Goal: Task Accomplishment & Management: Complete application form

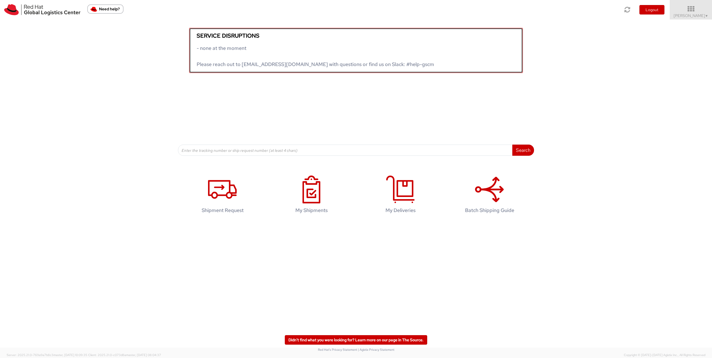
click at [228, 48] on span "- none at the moment Please reach out to globallogistics@redhat.com with questi…" at bounding box center [316, 56] width 238 height 23
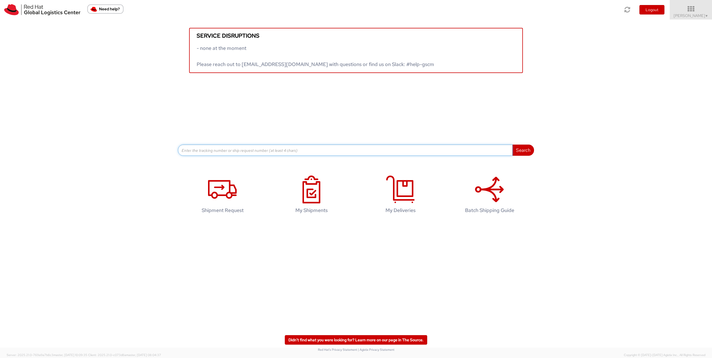
click at [233, 151] on input at bounding box center [345, 149] width 335 height 11
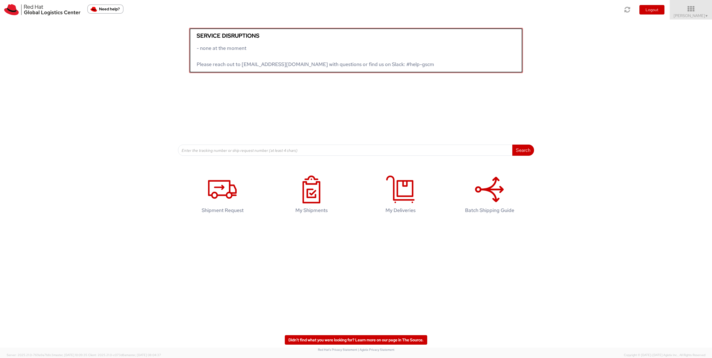
click at [245, 65] on span "- none at the moment Please reach out to globallogistics@redhat.com with questi…" at bounding box center [316, 56] width 238 height 23
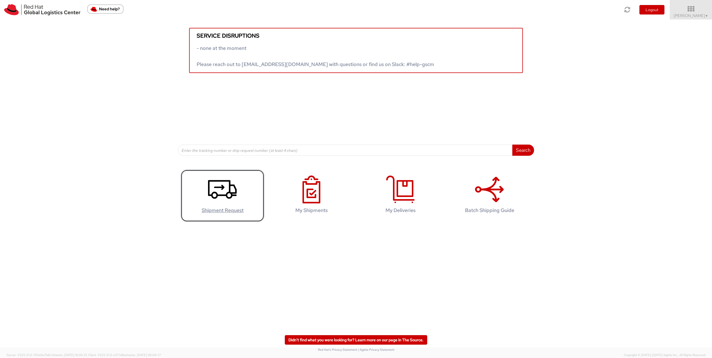
click at [219, 211] on h4 "Shipment Request" at bounding box center [223, 210] width 72 height 6
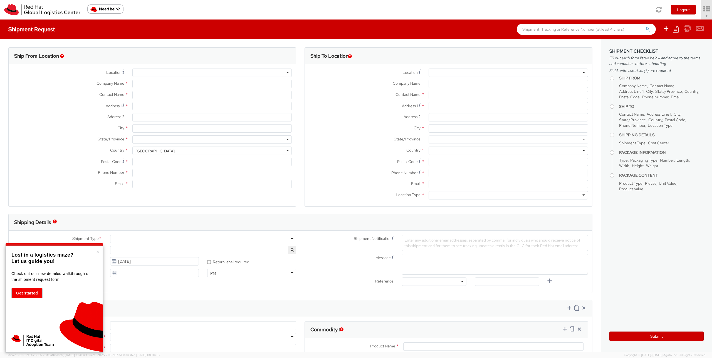
select select "150"
select select
click at [99, 251] on button "×" at bounding box center [97, 252] width 3 height 6
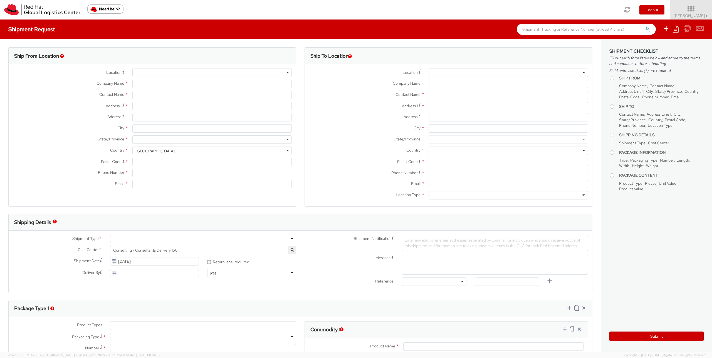
type input "Red Hat"
type input "[PERSON_NAME]"
type input "34910381922"
type input "[EMAIL_ADDRESS][DOMAIN_NAME]"
click at [44, 55] on h3 "Ship From Location" at bounding box center [36, 56] width 45 height 6
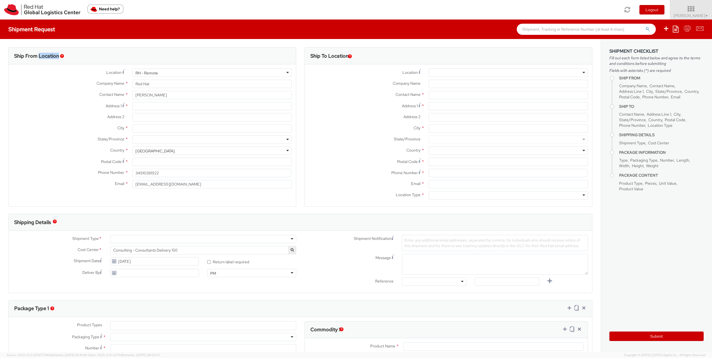
click at [44, 55] on h3 "Ship From Location" at bounding box center [36, 56] width 45 height 6
click at [62, 57] on img "button" at bounding box center [62, 56] width 4 height 4
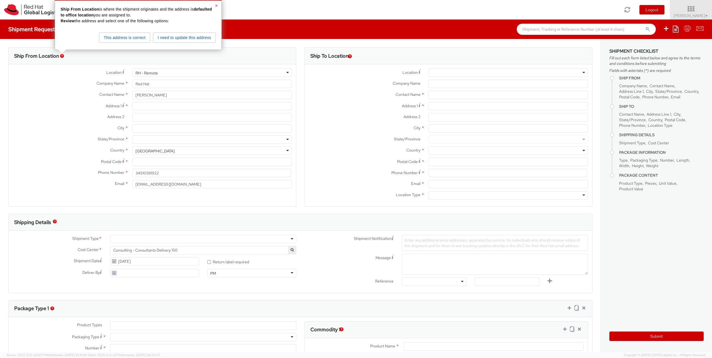
click at [62, 57] on img "button" at bounding box center [62, 56] width 4 height 4
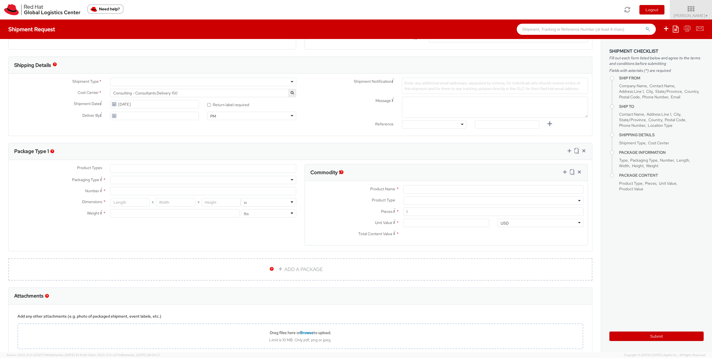
scroll to position [167, 0]
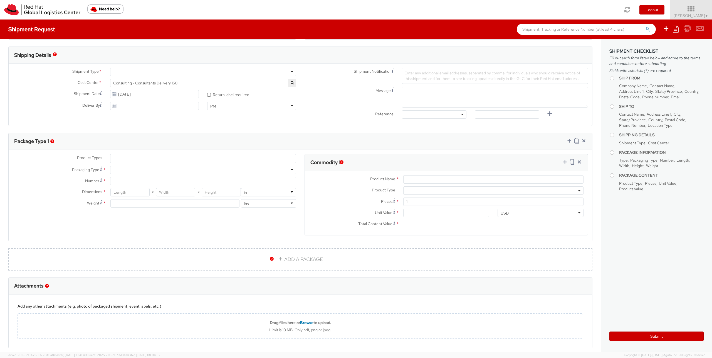
click at [198, 159] on ul at bounding box center [203, 158] width 186 height 8
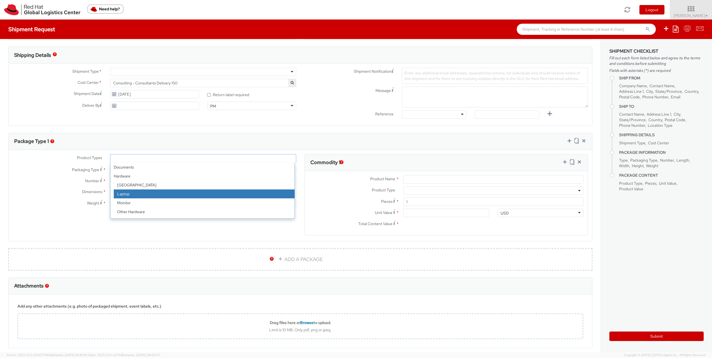
select select "LAPTOP"
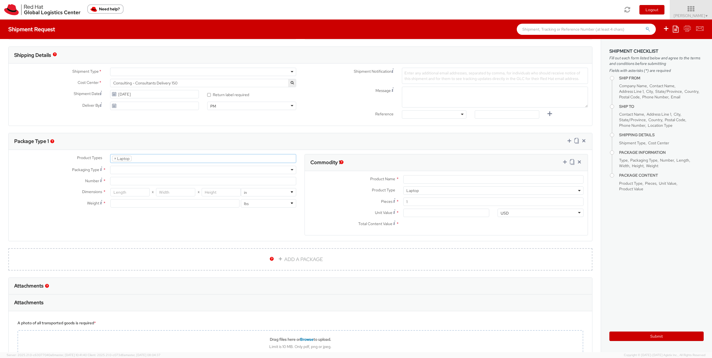
select select "LAPTOP"
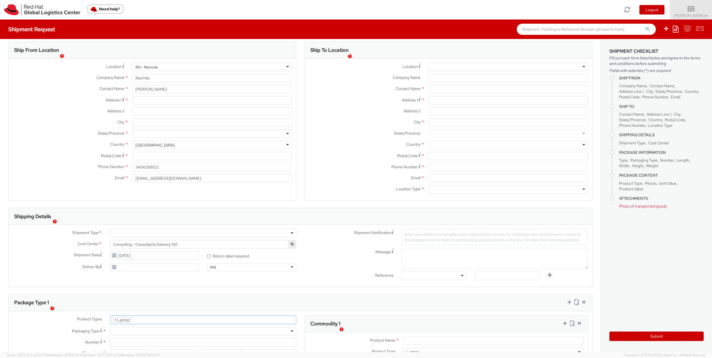
scroll to position [0, 0]
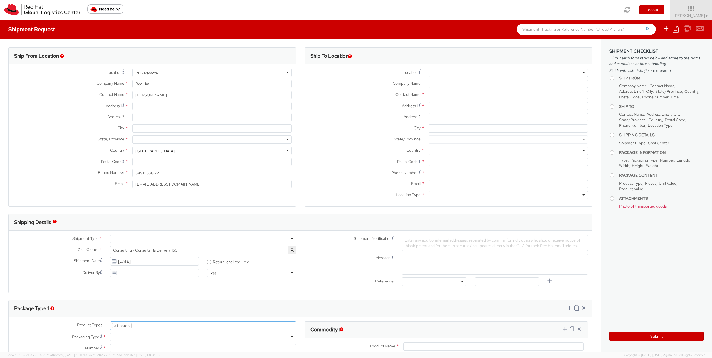
click at [47, 28] on h4 "Shipment Request" at bounding box center [31, 29] width 47 height 6
click at [637, 84] on span "Company Name" at bounding box center [633, 85] width 28 height 5
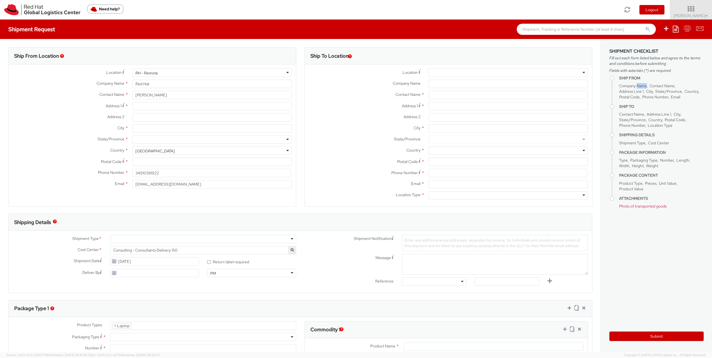
click at [637, 84] on span "Company Name" at bounding box center [633, 85] width 28 height 5
click at [649, 208] on span "Photo of transported goods" at bounding box center [643, 205] width 48 height 5
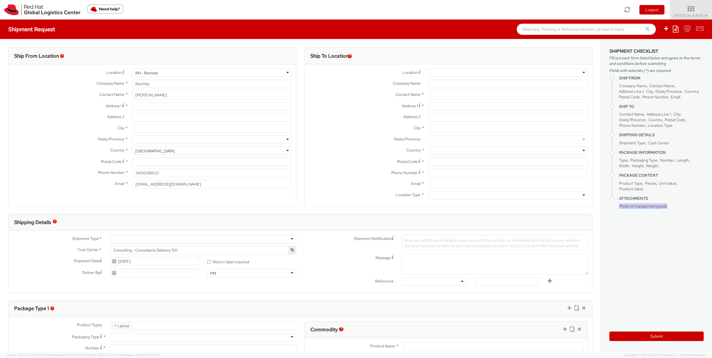
click at [649, 208] on span "Photo of transported goods" at bounding box center [643, 205] width 48 height 5
click at [59, 10] on img at bounding box center [42, 9] width 76 height 11
